Goal: Information Seeking & Learning: Check status

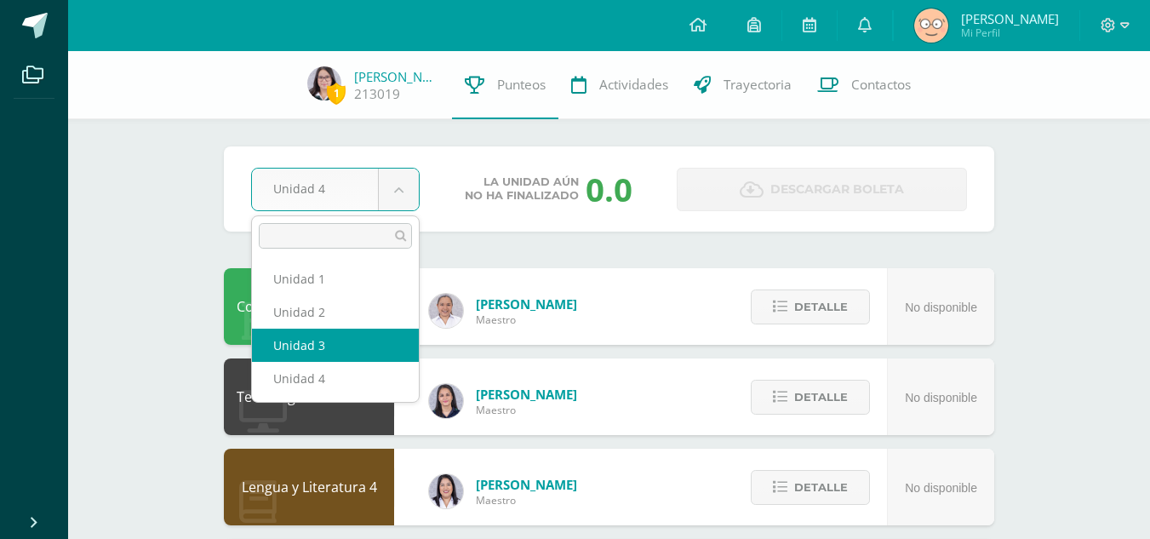
select select "Unidad 3"
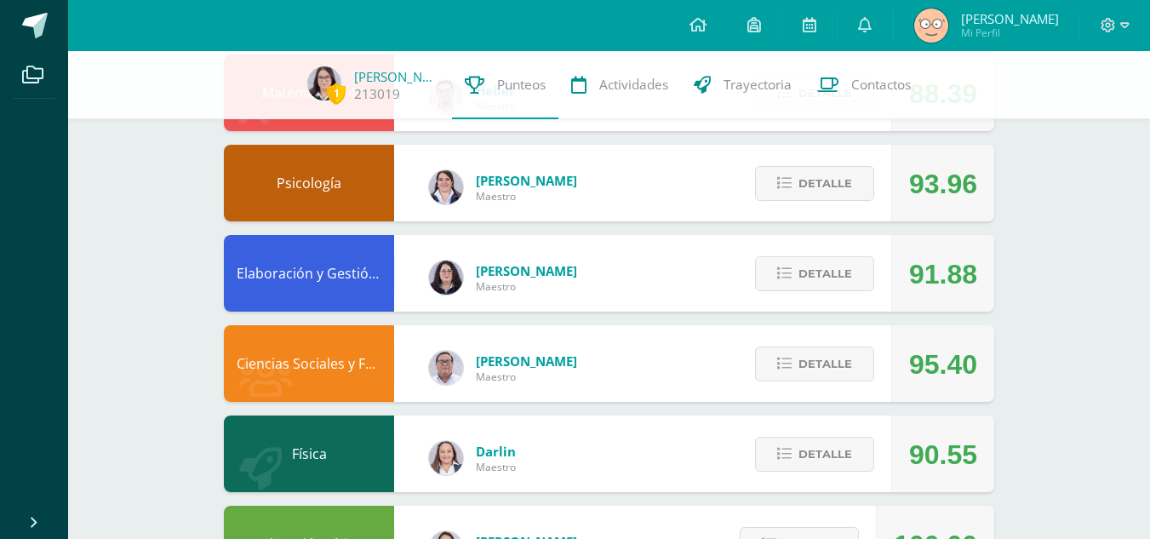
scroll to position [666, 0]
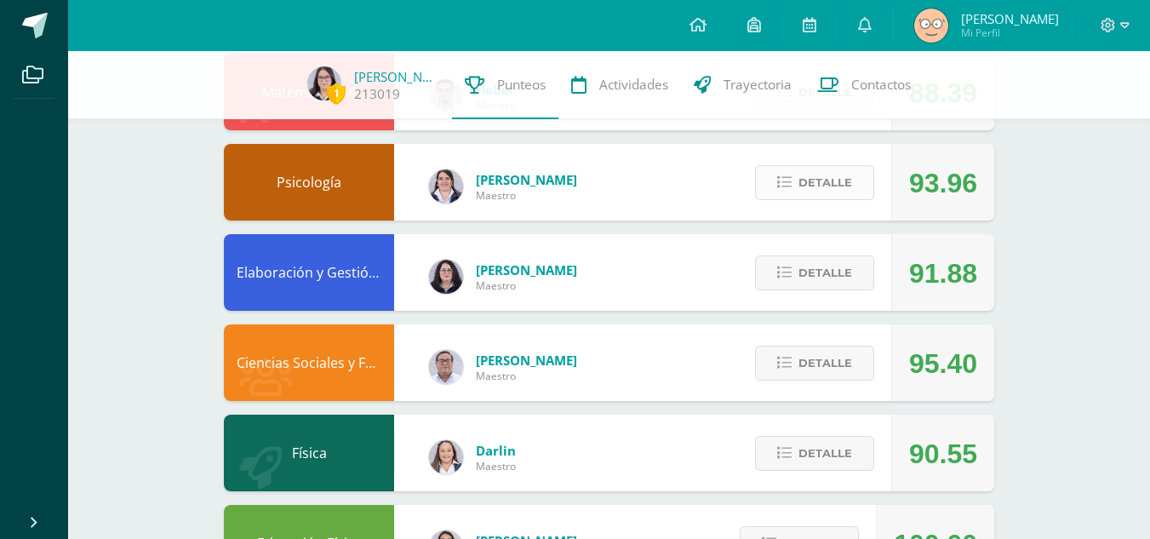
click at [796, 186] on button "Detalle" at bounding box center [814, 182] width 119 height 35
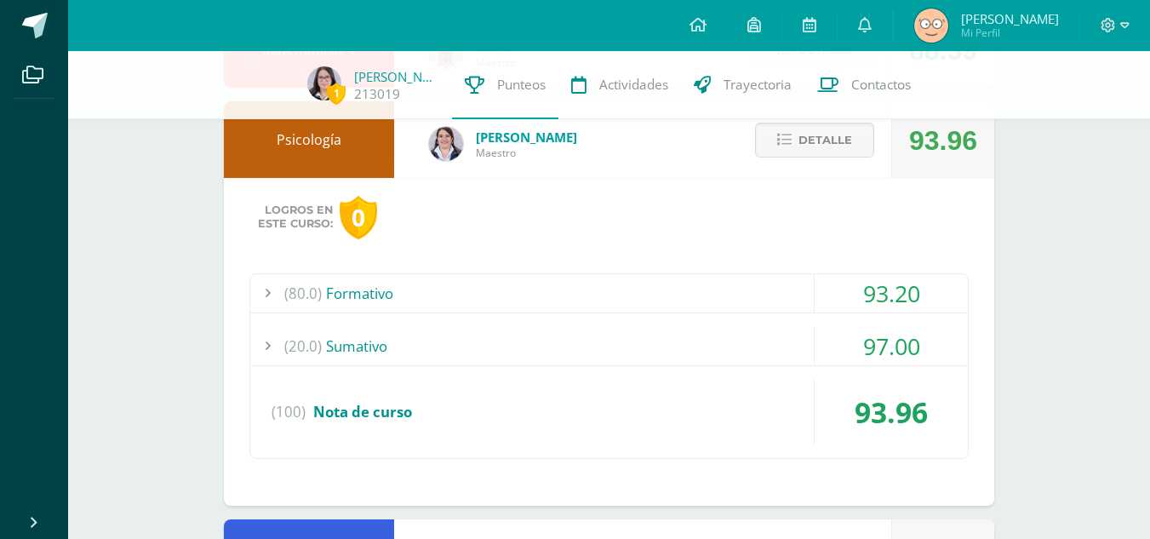
scroll to position [713, 0]
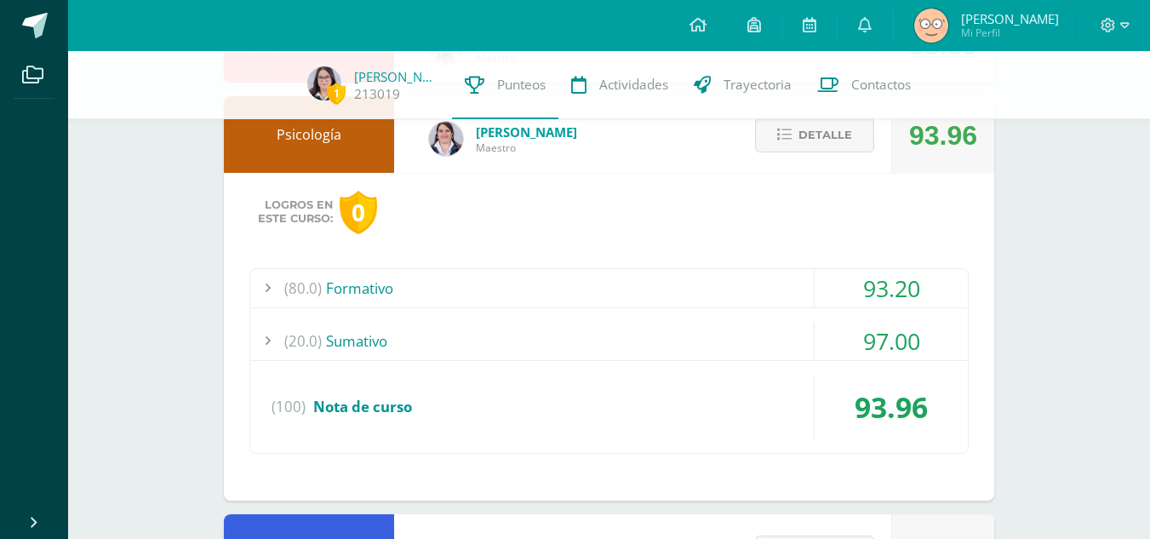
click at [689, 293] on div "(80.0) Formativo" at bounding box center [608, 288] width 717 height 38
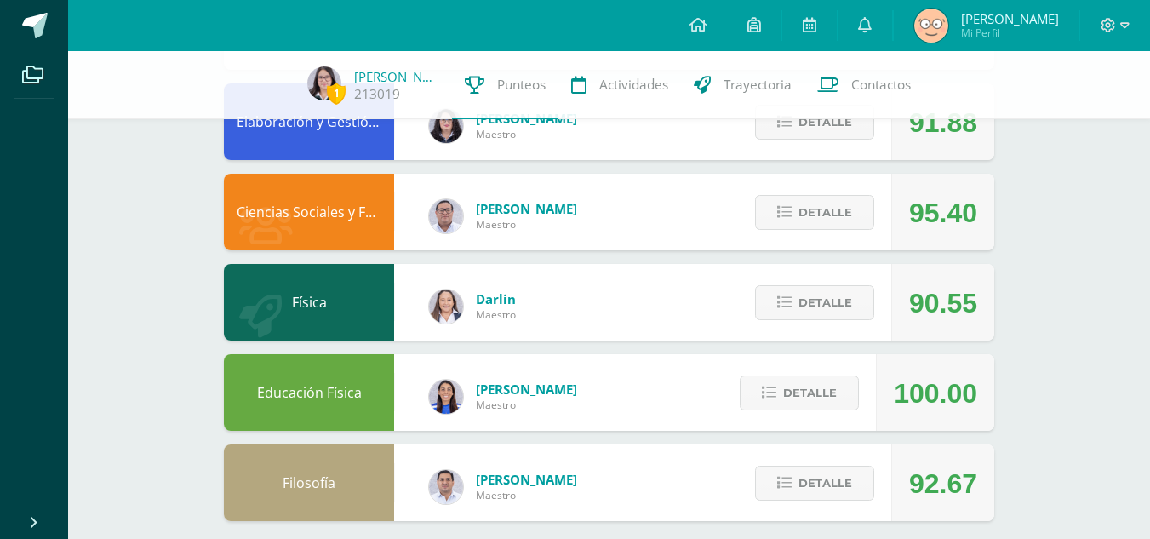
scroll to position [1633, 0]
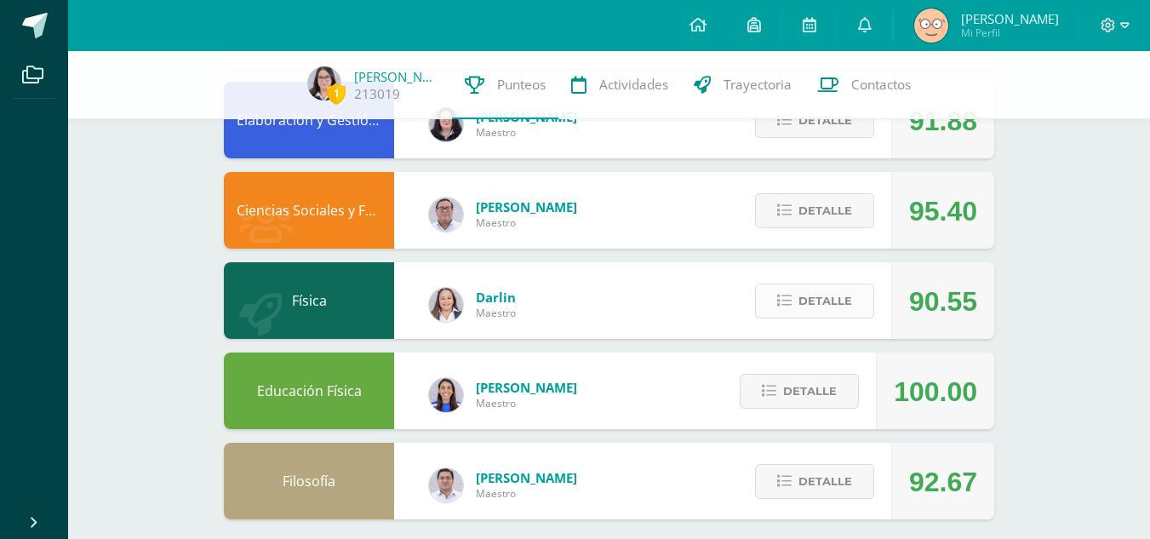
click at [809, 289] on span "Detalle" at bounding box center [825, 300] width 54 height 31
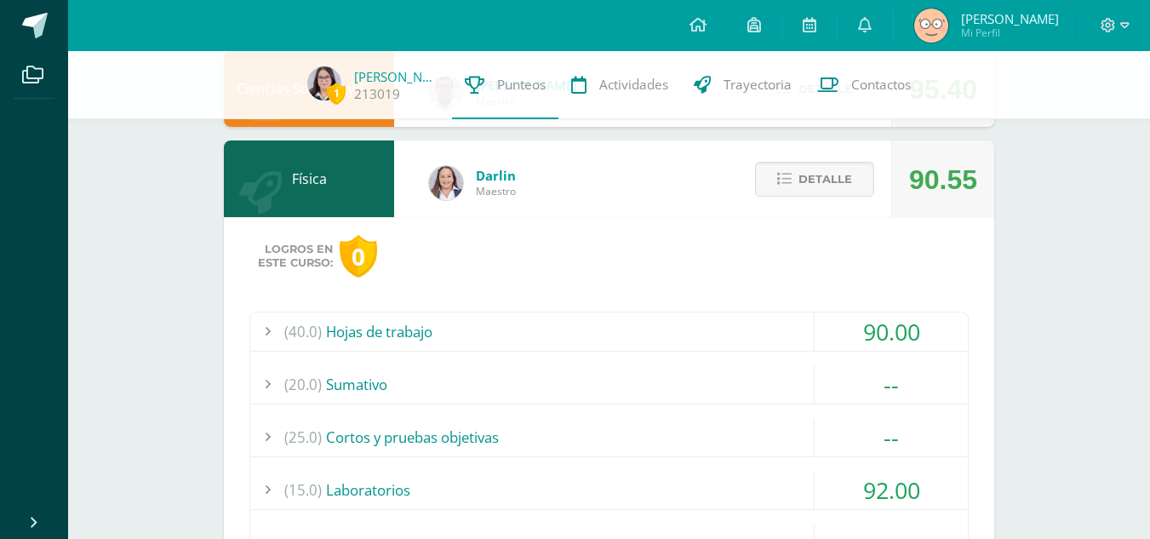
scroll to position [1758, 0]
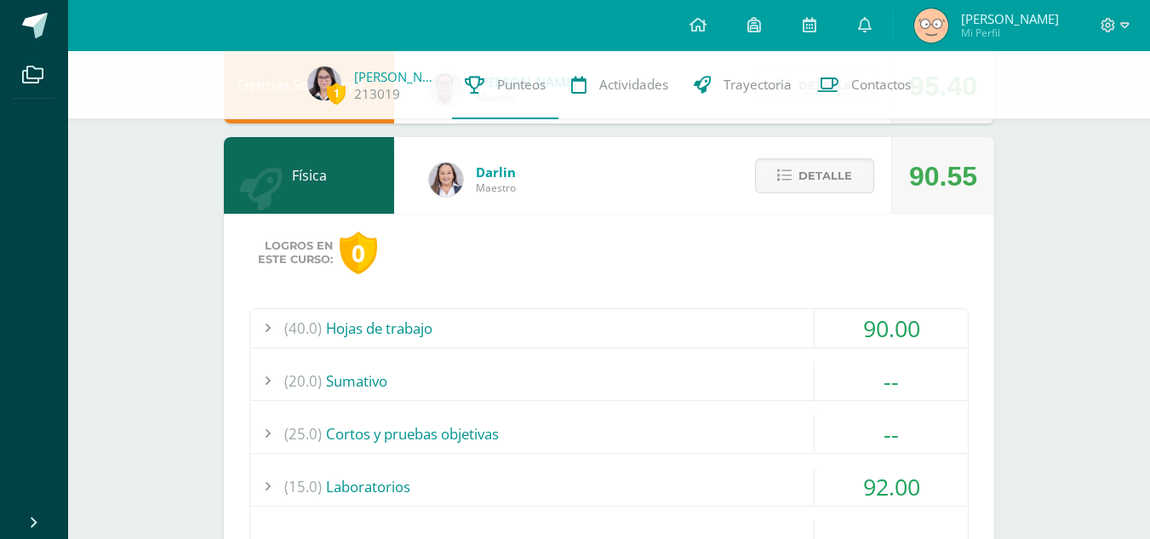
click at [707, 445] on div "(25.0) Cortos y pruebas objetivas" at bounding box center [608, 433] width 717 height 38
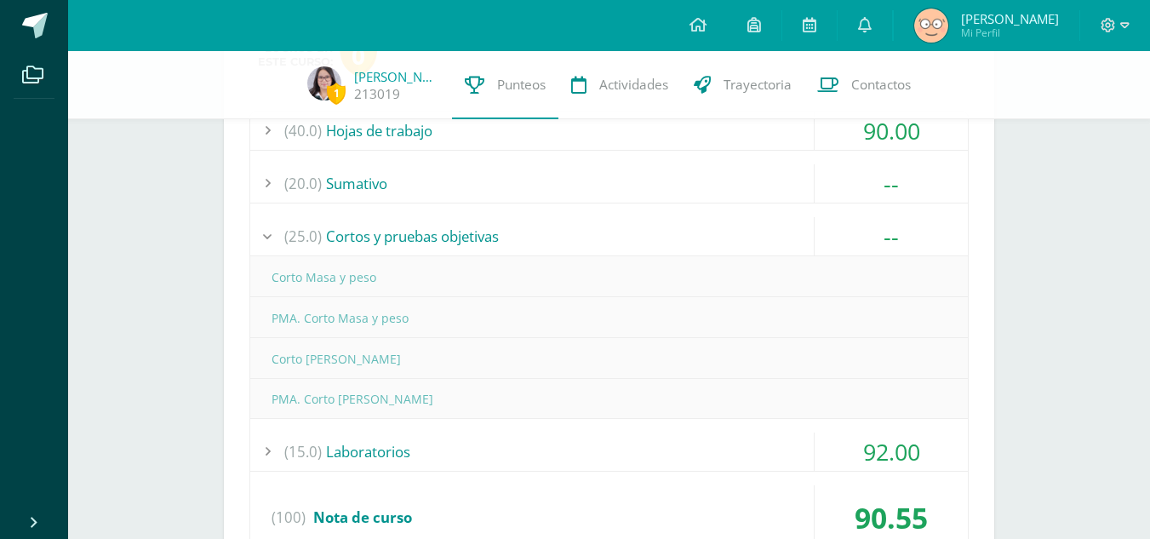
scroll to position [1469, 0]
click at [706, 140] on div "(40.0) Hojas de trabajo" at bounding box center [608, 130] width 717 height 38
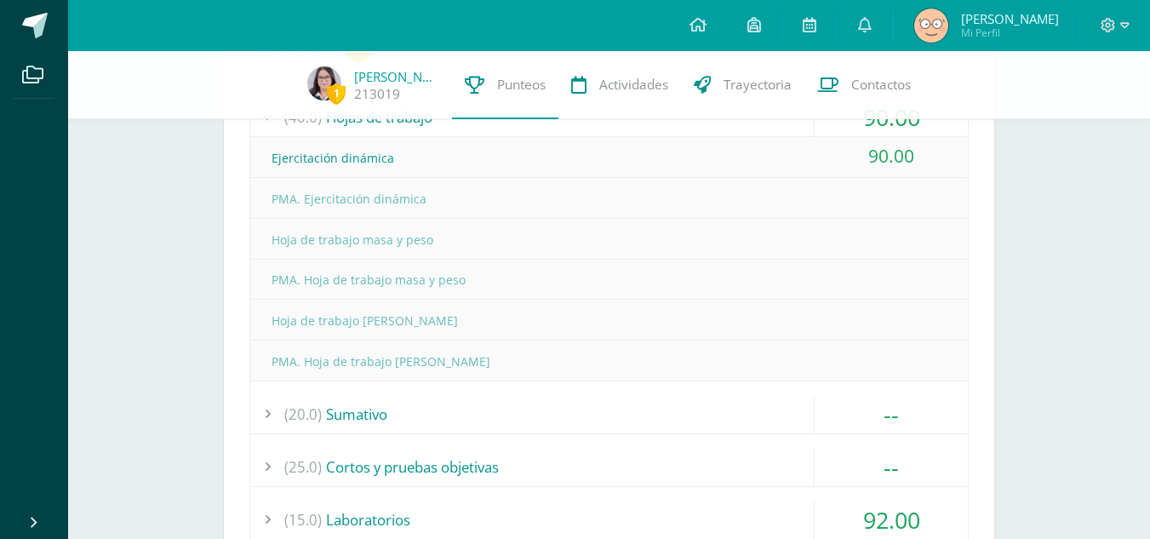
scroll to position [1485, 0]
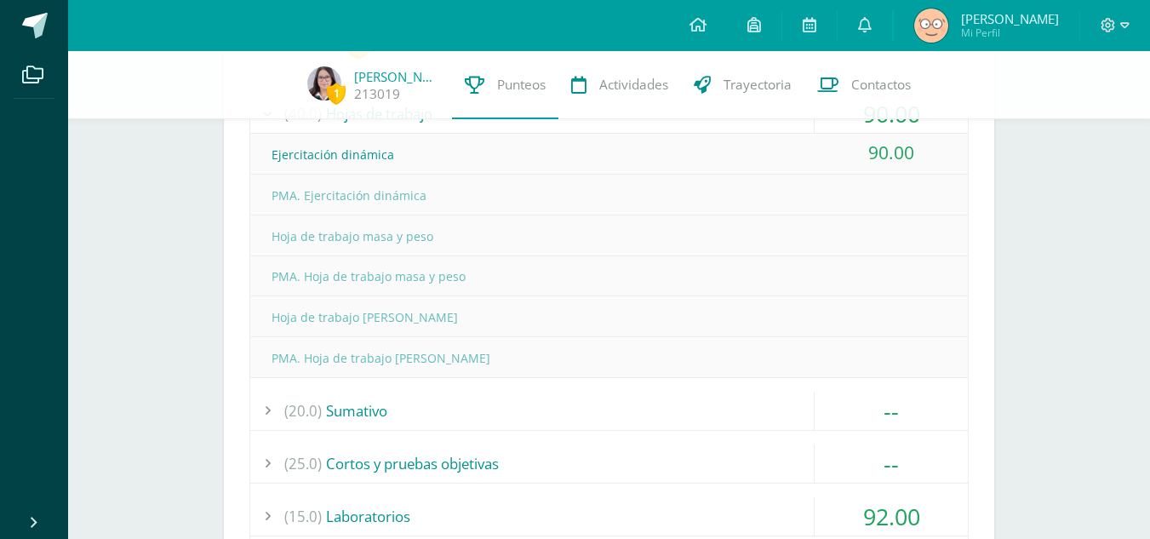
click at [622, 423] on div "(20.0) Sumativo" at bounding box center [608, 410] width 717 height 38
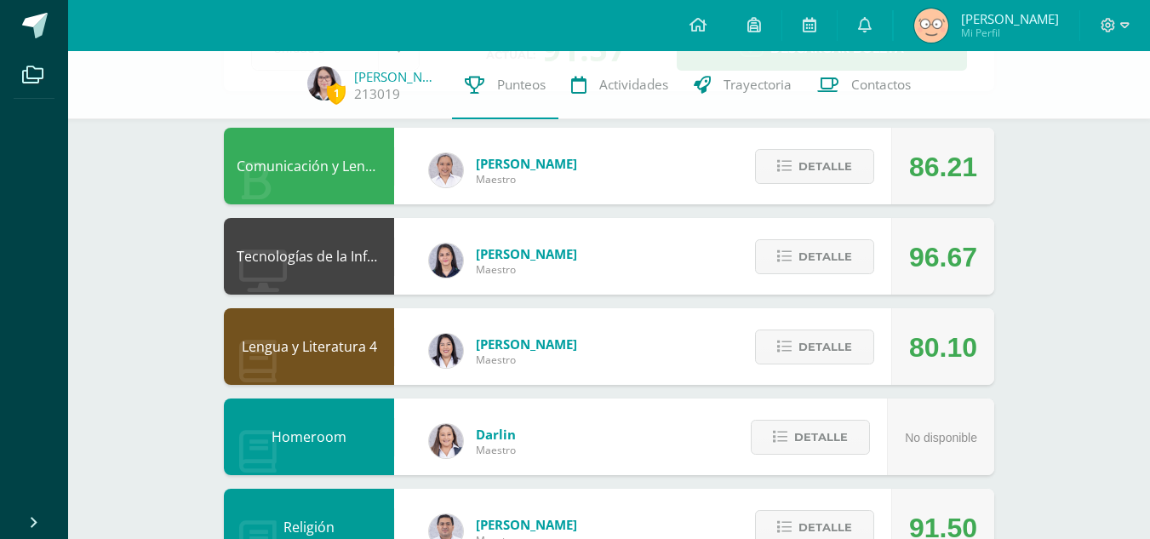
scroll to position [142, 0]
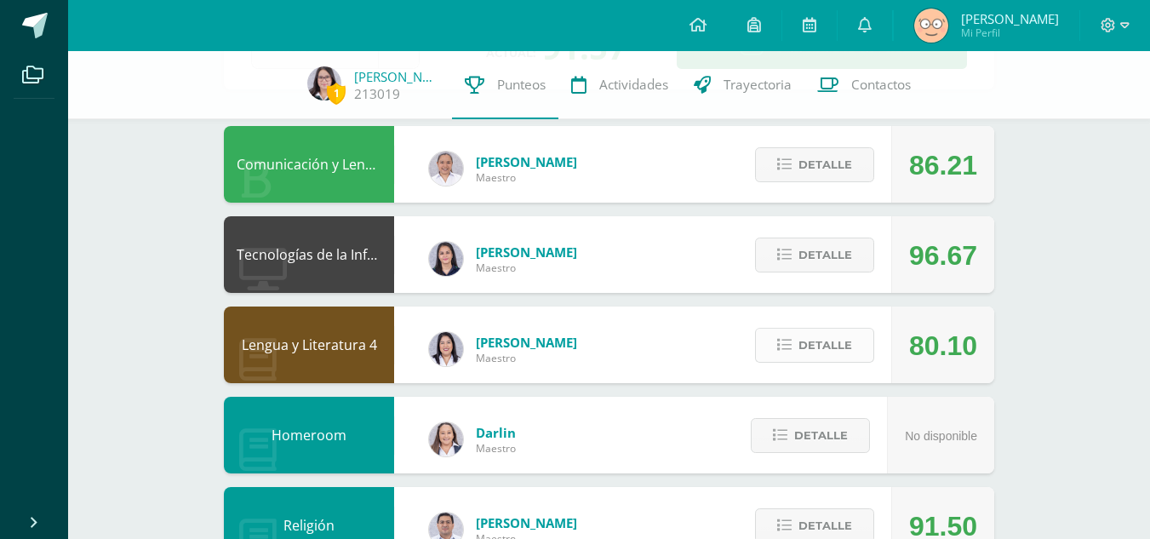
click at [803, 351] on span "Detalle" at bounding box center [825, 344] width 54 height 31
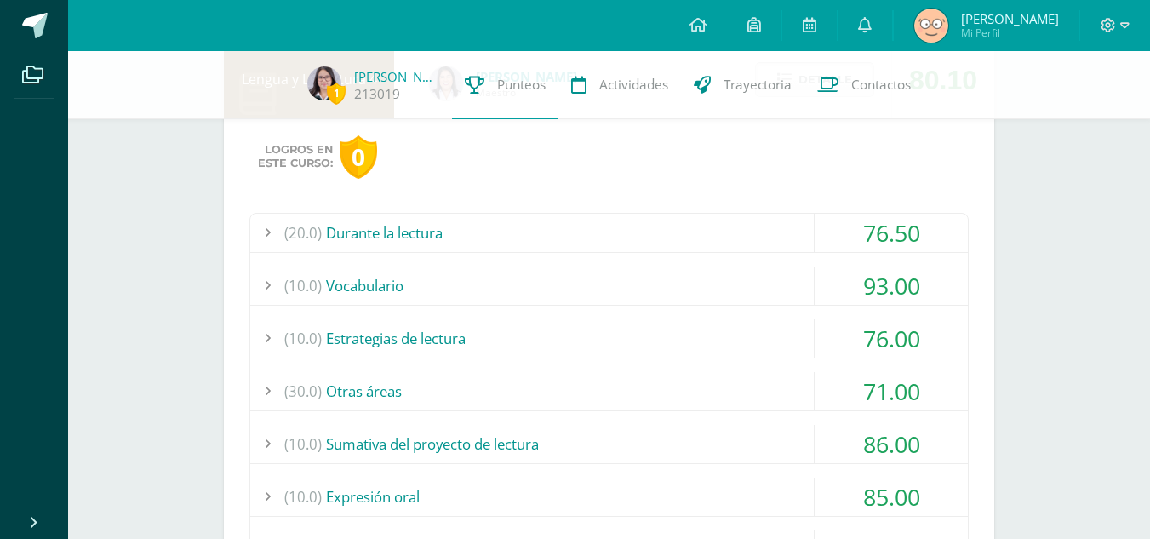
scroll to position [410, 0]
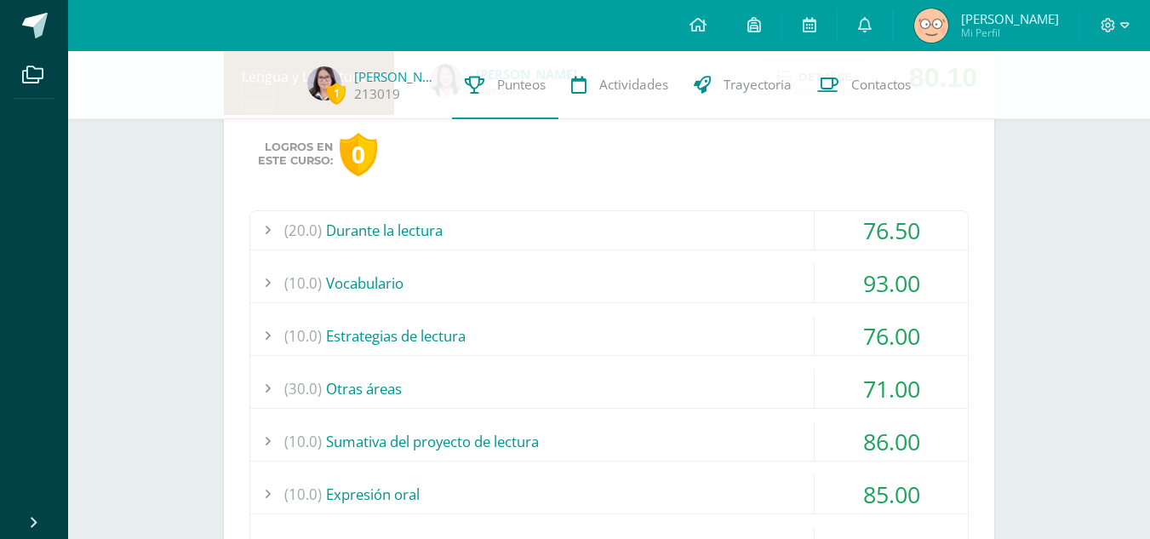
click at [797, 337] on div "(10.0) Estrategias de lectura" at bounding box center [608, 336] width 717 height 38
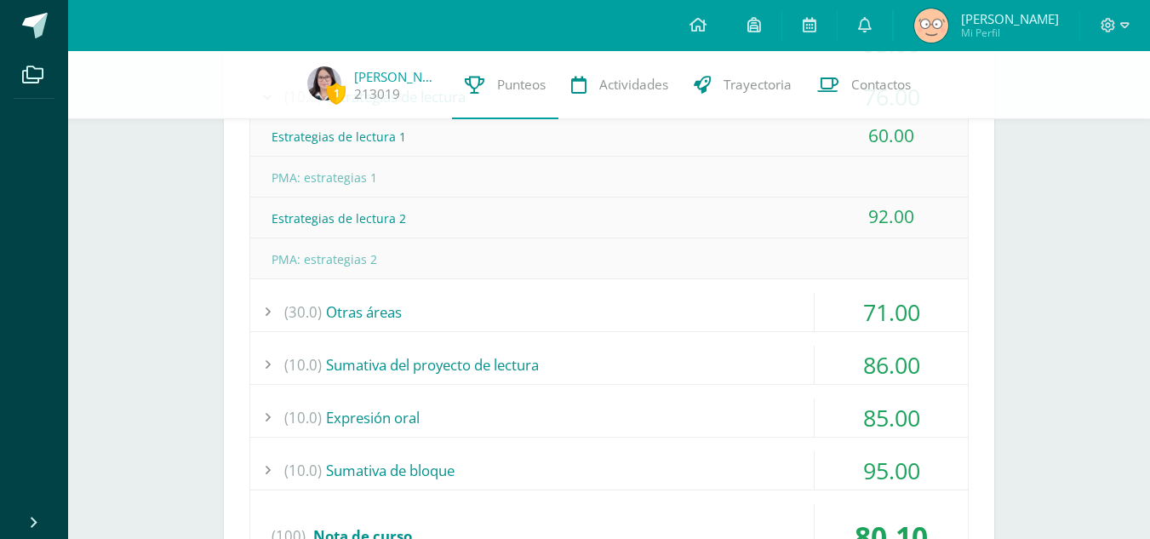
scroll to position [651, 0]
click at [790, 308] on div "(30.0) Otras áreas" at bounding box center [608, 310] width 717 height 38
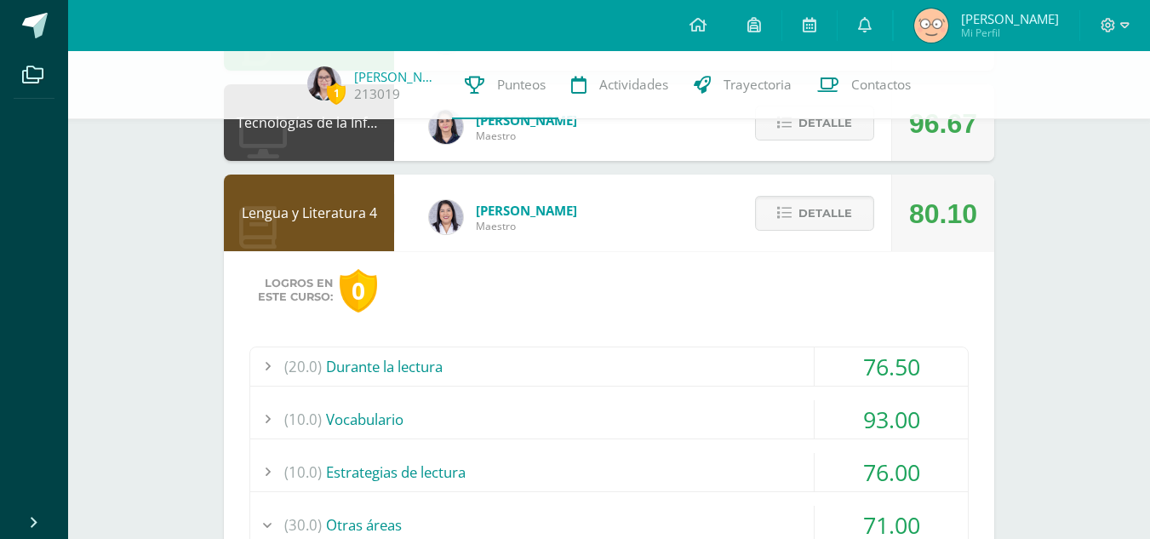
scroll to position [0, 0]
